Goal: Task Accomplishment & Management: Manage account settings

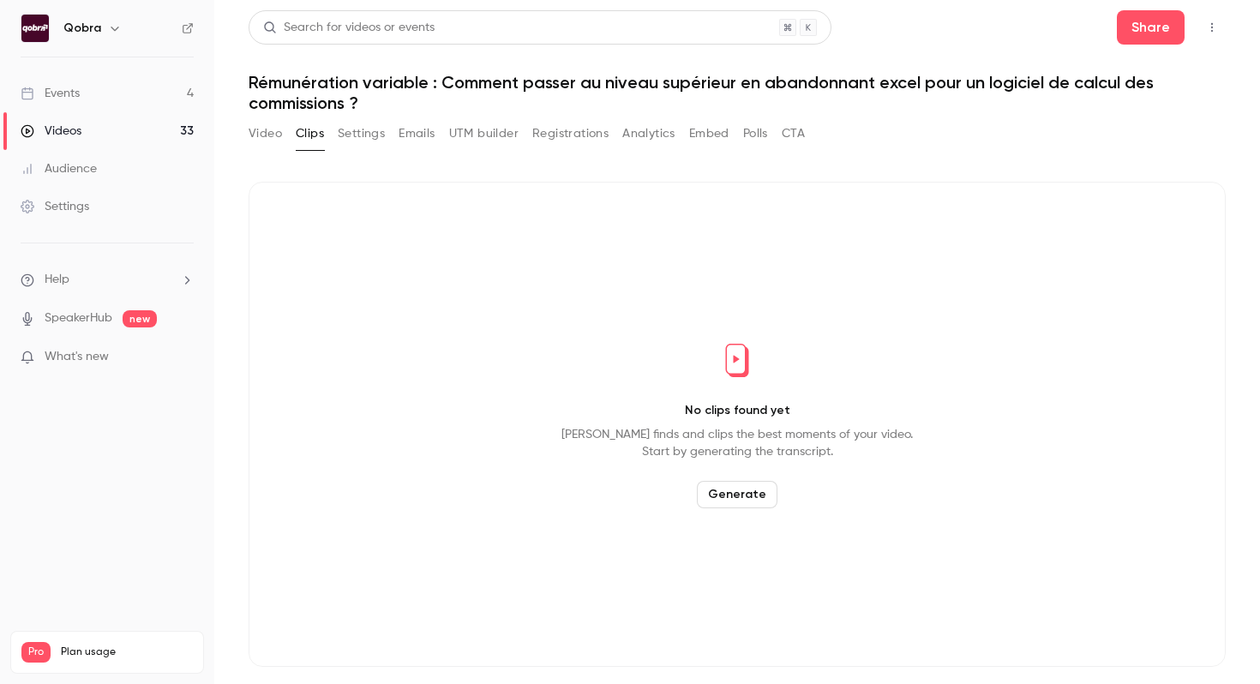
click at [102, 94] on link "Events 4" at bounding box center [107, 94] width 214 height 38
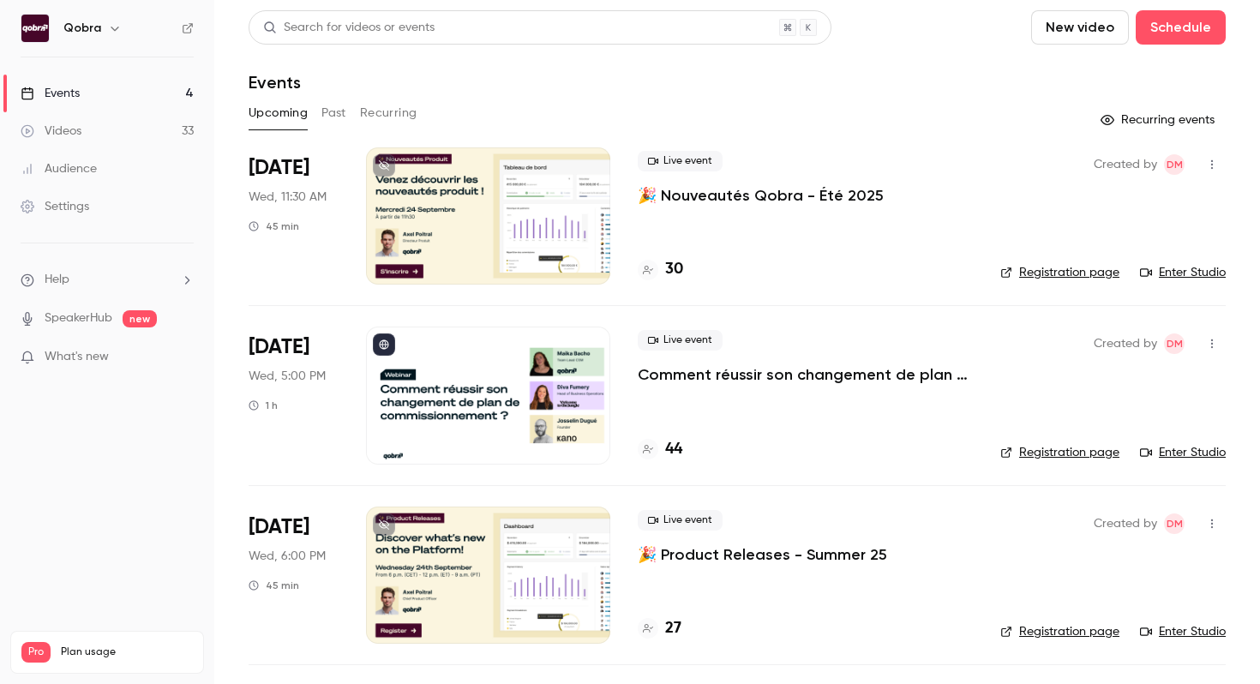
click at [184, 278] on icon "help-dropdown-opener" at bounding box center [187, 280] width 14 height 14
click at [99, 223] on div at bounding box center [630, 342] width 1260 height 684
click at [49, 207] on div "Settings" at bounding box center [55, 206] width 69 height 17
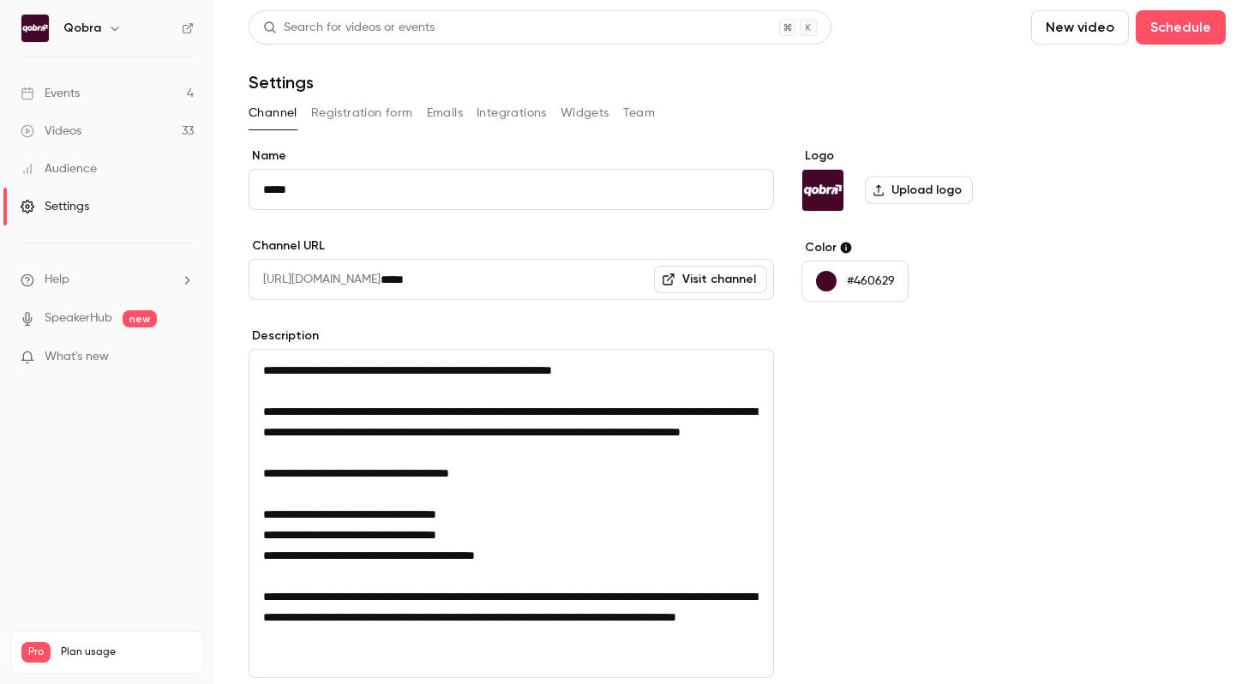
click at [117, 26] on icon "button" at bounding box center [115, 28] width 14 height 14
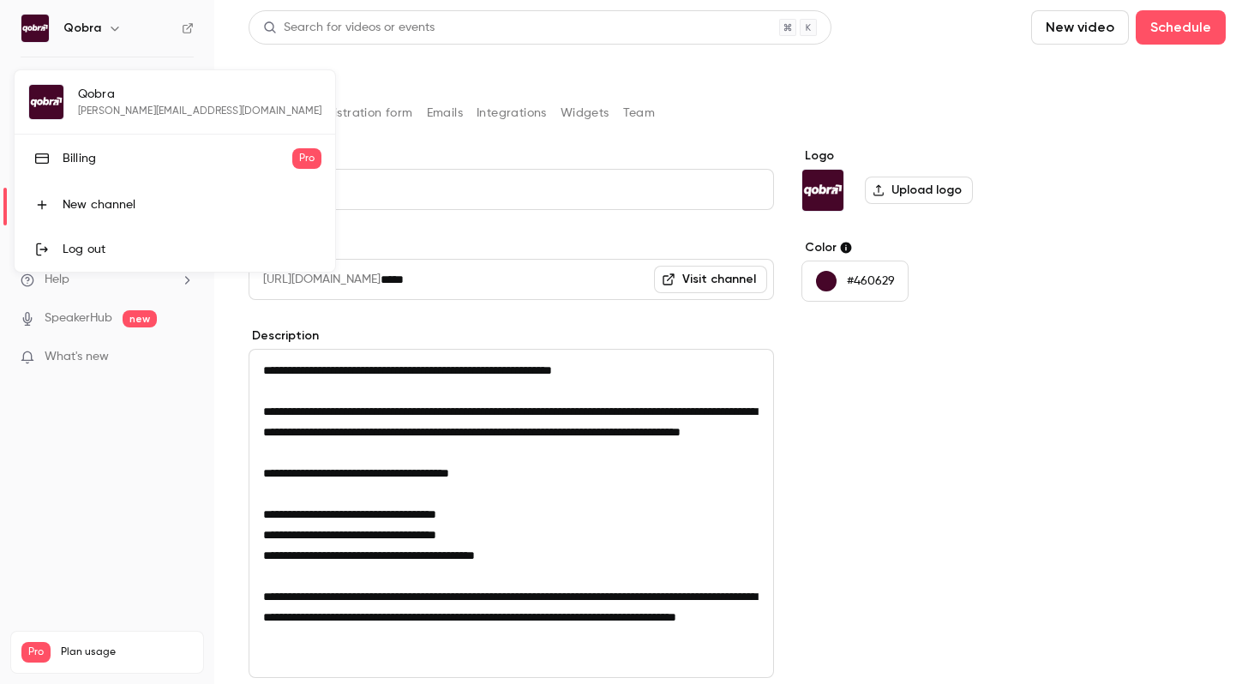
click at [80, 164] on div "Billing" at bounding box center [178, 158] width 230 height 17
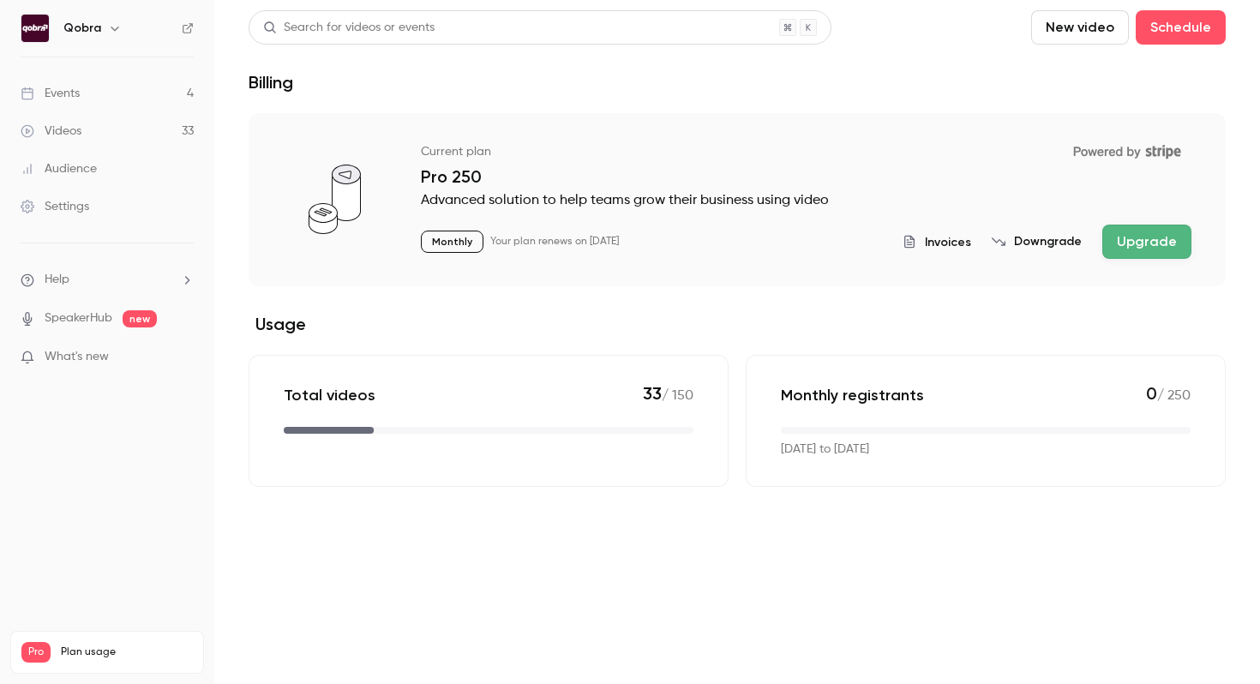
click at [957, 241] on span "Invoices" at bounding box center [948, 242] width 46 height 18
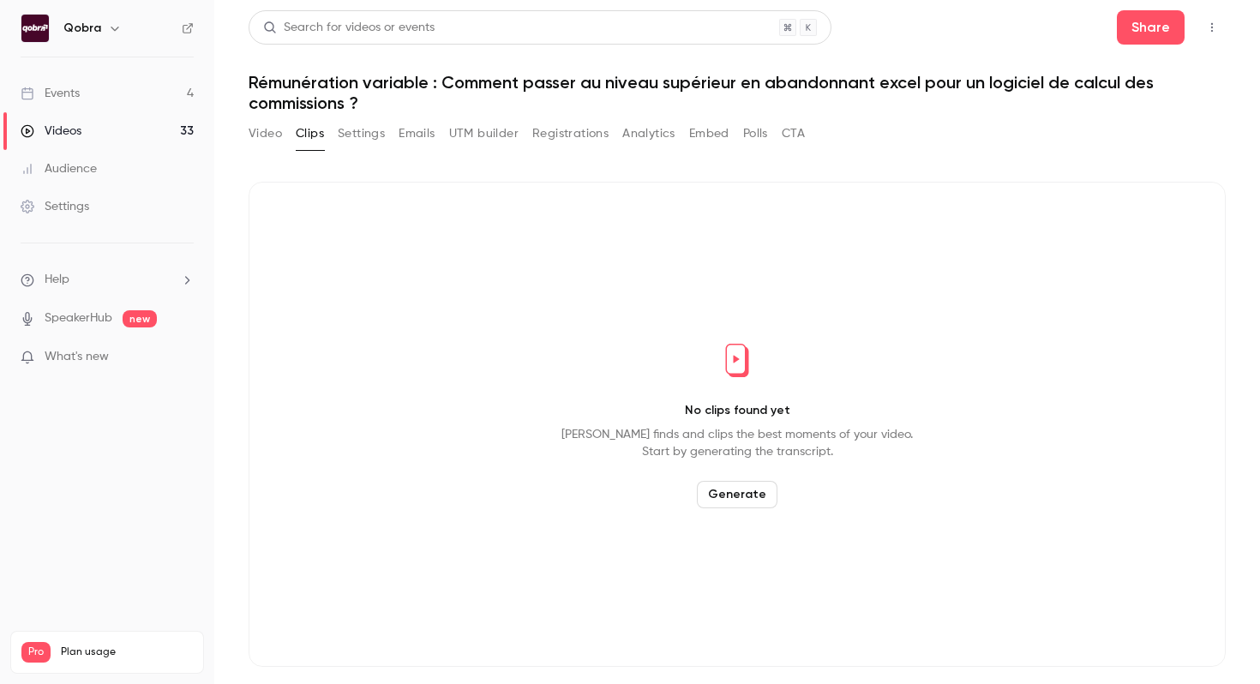
click at [166, 86] on link "Events 4" at bounding box center [107, 94] width 214 height 38
